Goal: Task Accomplishment & Management: Manage account settings

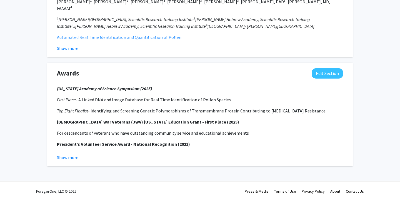
scroll to position [623, 0]
click at [73, 157] on button "Show more" at bounding box center [67, 157] width 21 height 7
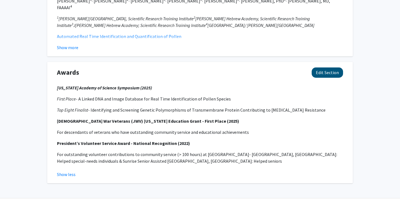
click at [322, 71] on button "Edit Section" at bounding box center [326, 72] width 31 height 10
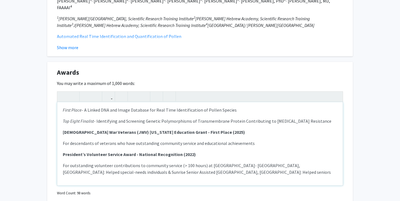
scroll to position [12, 0]
click at [209, 132] on p "[DEMOGRAPHIC_DATA] War Veterans (JWV) [US_STATE] Education Grant - First Place …" at bounding box center [200, 132] width 274 height 7
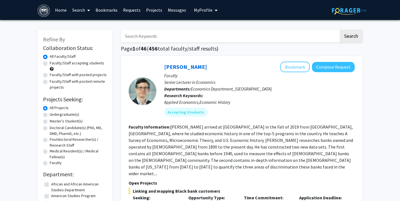
click at [200, 8] on span "My Profile" at bounding box center [203, 10] width 19 height 6
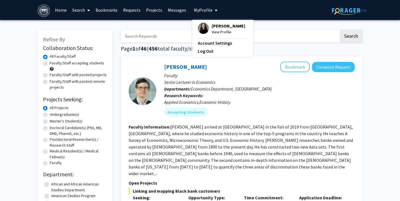
click at [216, 35] on span "View Profile" at bounding box center [228, 32] width 34 height 6
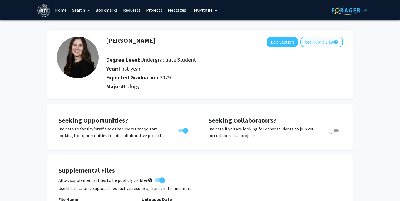
click at [307, 42] on button "See Public View help" at bounding box center [321, 42] width 43 height 11
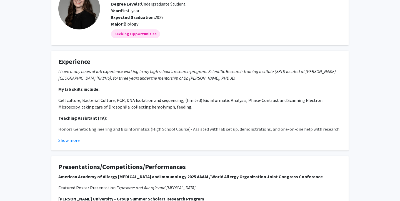
scroll to position [46, 0]
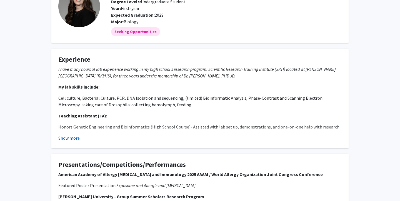
click at [68, 139] on button "Show more" at bounding box center [68, 138] width 21 height 7
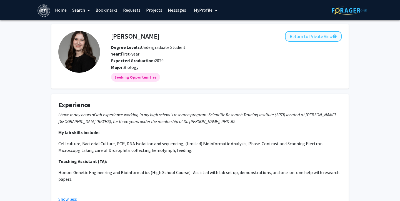
scroll to position [0, 0]
click at [293, 38] on button "Return to Private View help" at bounding box center [313, 36] width 57 height 11
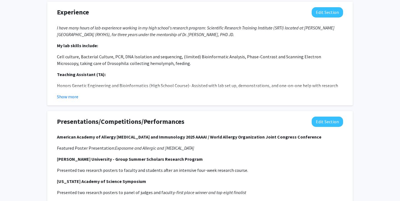
scroll to position [279, 0]
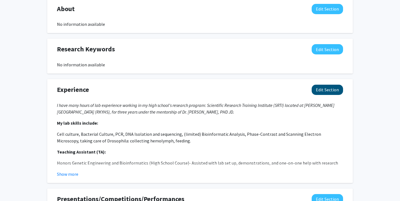
click at [325, 87] on button "Edit Section" at bounding box center [326, 90] width 31 height 10
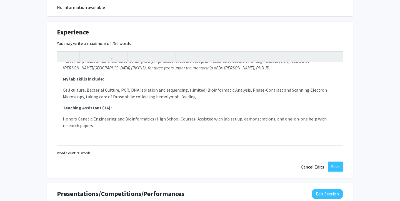
scroll to position [341, 0]
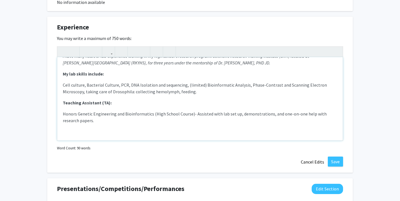
click at [125, 123] on p "Honors Genetic Engineering and Bioinformatics (High School Course)- Assisted wi…" at bounding box center [200, 116] width 274 height 13
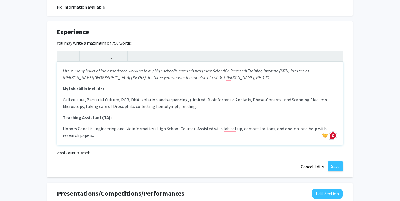
scroll to position [334, 0]
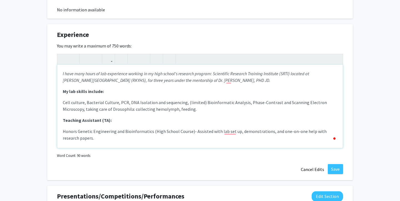
click at [81, 121] on strong "Teaching Assistant (TA):" at bounding box center [87, 120] width 49 height 6
click at [118, 121] on p "Teaching Assistant (TA):" at bounding box center [200, 120] width 274 height 7
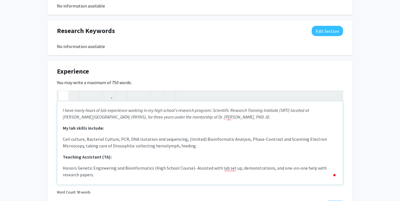
scroll to position [297, 0]
click at [241, 118] on p "I have many hours of lab experience working in my high school's research progra…" at bounding box center [200, 113] width 274 height 13
drag, startPoint x: 202, startPoint y: 140, endPoint x: 186, endPoint y: 140, distance: 16.1
click at [186, 140] on p "Cell culture, Bacterial Culture, PCR, DNA Isolation and sequencing, (limited) B…" at bounding box center [200, 142] width 274 height 13
copy p "(limited)"
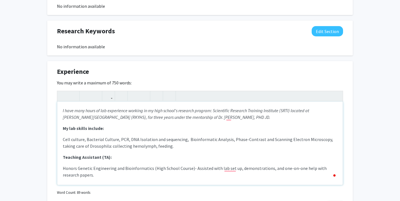
click at [228, 140] on p "Cell culture, Bacterial Culture, PCR, DNA Isolation and sequencing, Bioinformat…" at bounding box center [200, 142] width 274 height 13
click at [249, 130] on p "My lab skills include:" at bounding box center [200, 128] width 274 height 7
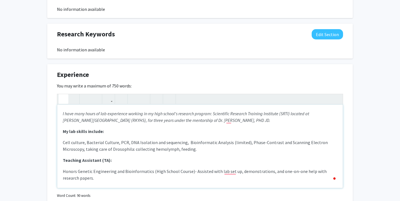
scroll to position [292, 0]
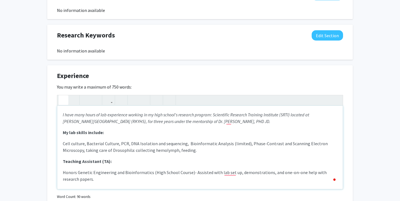
click at [248, 122] on p "I have many hours of lab experience working in my high school's research progra…" at bounding box center [200, 117] width 274 height 13
click at [248, 120] on p "I have many hours of lab experience working in my high school's research progra…" at bounding box center [200, 117] width 274 height 13
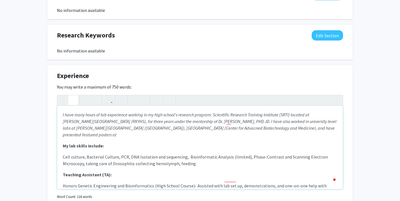
click at [262, 128] on em "I have many hours of lab experience working in my high school's research progra…" at bounding box center [199, 125] width 273 height 26
click at [297, 129] on p "I have many hours of lab experience working in my high school's research progra…" at bounding box center [200, 124] width 274 height 27
click at [210, 135] on p "I have many hours of lab experience working in my high school's research progra…" at bounding box center [200, 124] width 274 height 27
click at [257, 132] on p "I have many hours of lab experience working in my high school's research progra…" at bounding box center [200, 124] width 274 height 27
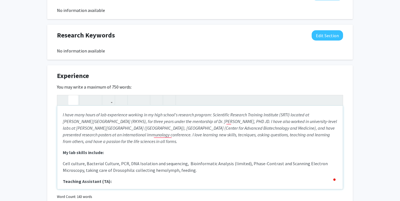
type textarea "<p><em>I have many hours of lab experience working in my high school's research…"
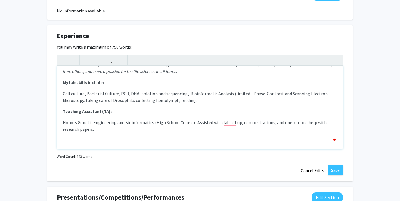
scroll to position [334, 0]
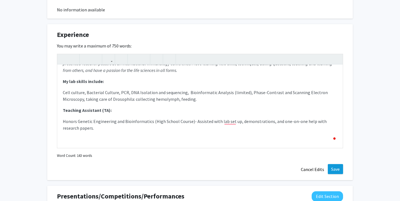
click at [334, 173] on button "Save" at bounding box center [334, 169] width 15 height 10
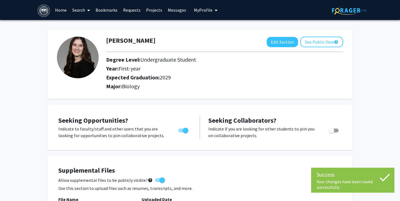
scroll to position [0, 0]
click at [324, 45] on button "See Public View help" at bounding box center [321, 42] width 43 height 11
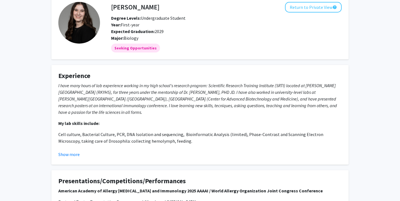
scroll to position [30, 0]
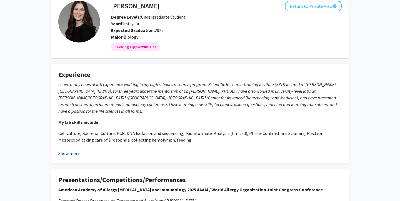
click at [65, 155] on button "Show more" at bounding box center [68, 153] width 21 height 7
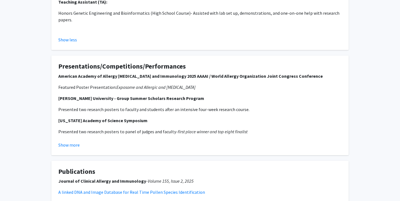
scroll to position [180, 0]
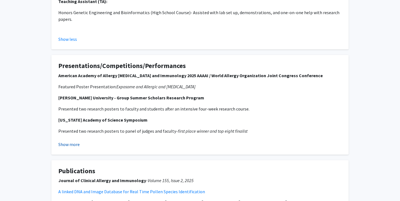
click at [67, 141] on button "Show more" at bounding box center [68, 144] width 21 height 7
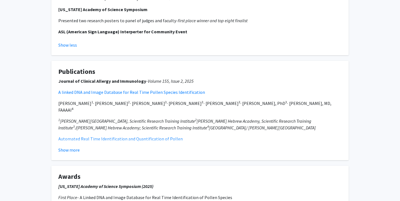
scroll to position [291, 0]
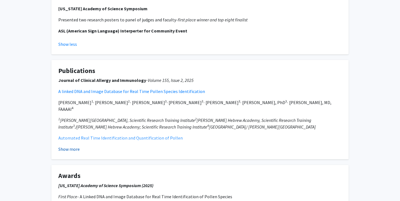
click at [63, 146] on button "Show more" at bounding box center [68, 149] width 21 height 7
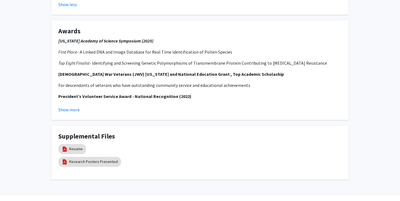
scroll to position [506, 0]
click at [74, 159] on link "Research Posters Presented" at bounding box center [93, 162] width 49 height 6
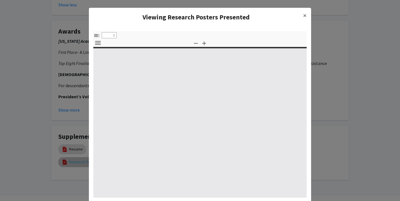
select select "custom"
type input "0"
select select "custom"
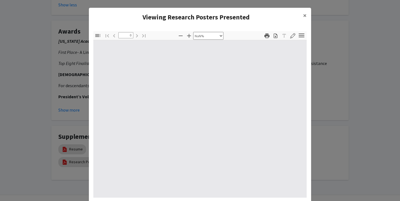
type input "1"
select select "auto"
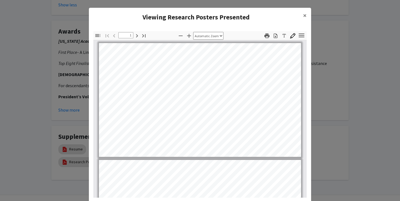
scroll to position [0, 0]
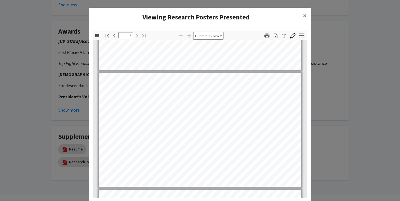
type input "1"
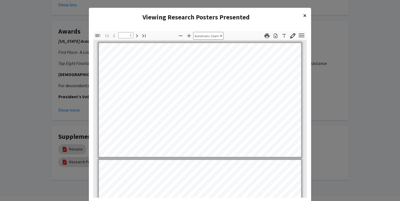
click at [304, 15] on span "×" at bounding box center [305, 15] width 4 height 9
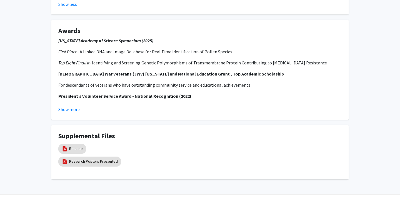
scroll to position [506, 0]
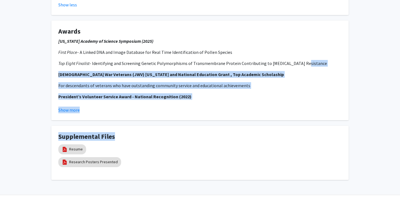
drag, startPoint x: 296, startPoint y: 122, endPoint x: 295, endPoint y: 52, distance: 69.9
click at [295, 60] on p "Top Eight Finalist - Identifying and Screening Genetic Polymorphisms of Transme…" at bounding box center [199, 63] width 283 height 7
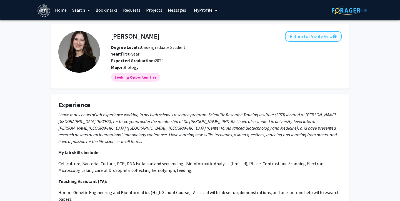
scroll to position [0, 0]
click at [322, 39] on button "Return to Private View help" at bounding box center [313, 36] width 57 height 11
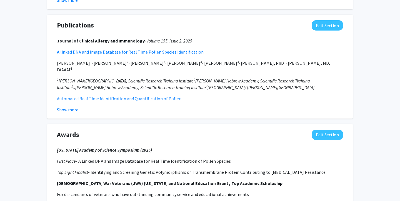
scroll to position [455, 0]
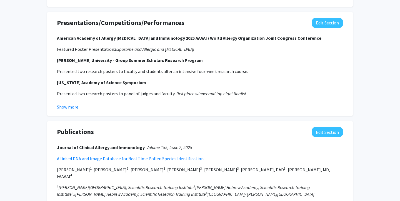
drag, startPoint x: 294, startPoint y: 131, endPoint x: 294, endPoint y: 50, distance: 81.0
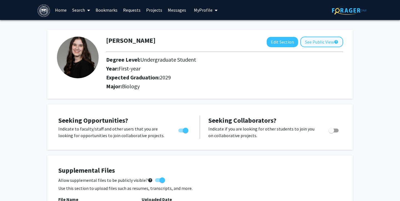
scroll to position [0, 0]
